Goal: Find specific page/section: Find specific page/section

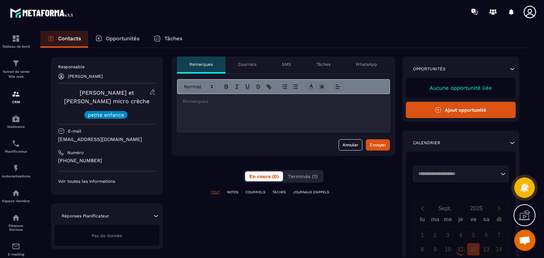
scroll to position [23, 0]
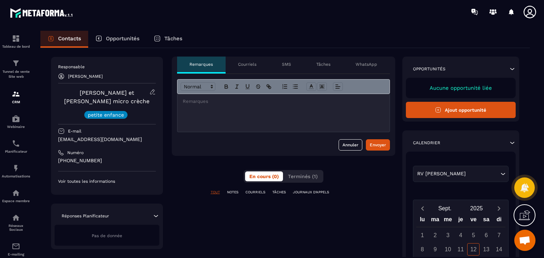
click at [235, 190] on p "NOTES" at bounding box center [232, 192] width 11 height 5
click at [256, 193] on p "COURRIELS" at bounding box center [255, 192] width 20 height 5
click at [282, 193] on p "TÂCHES" at bounding box center [278, 192] width 13 height 5
click at [12, 98] on img at bounding box center [16, 94] width 8 height 8
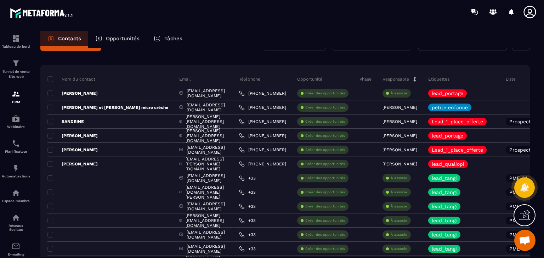
click at [120, 36] on p "Opportunités" at bounding box center [123, 38] width 34 height 6
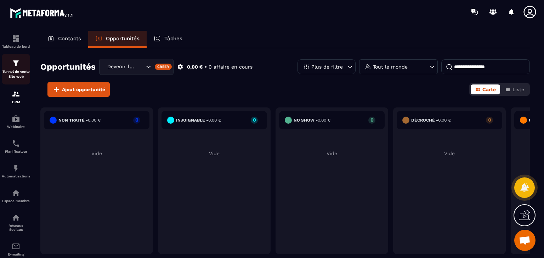
click at [16, 73] on p "Tunnel de vente Site web" at bounding box center [16, 74] width 28 height 10
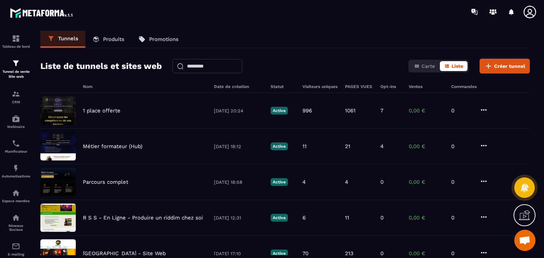
click at [120, 40] on p "Produits" at bounding box center [113, 39] width 21 height 6
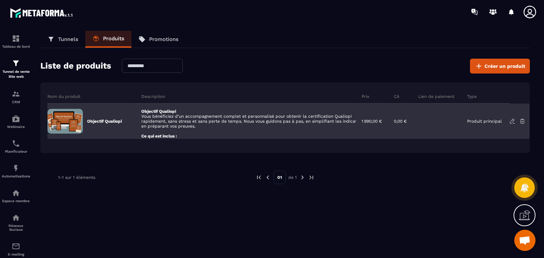
click at [181, 121] on div "Objectif Qualiopi Vous bénéficiez d’un accompagnement complet et personnalisé p…" at bounding box center [246, 121] width 220 height 35
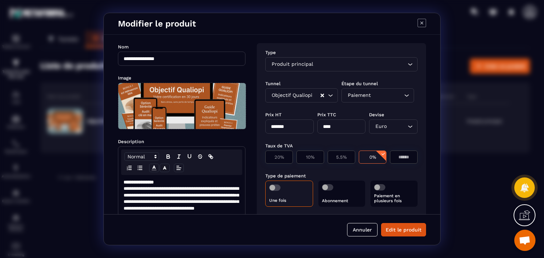
click at [424, 23] on icon "Modal window" at bounding box center [421, 23] width 8 height 8
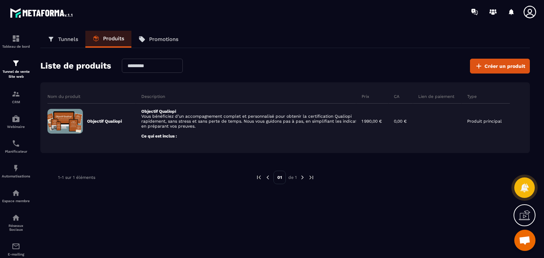
click at [66, 44] on link "Tunnels" at bounding box center [62, 39] width 45 height 17
